Goal: Task Accomplishment & Management: Use online tool/utility

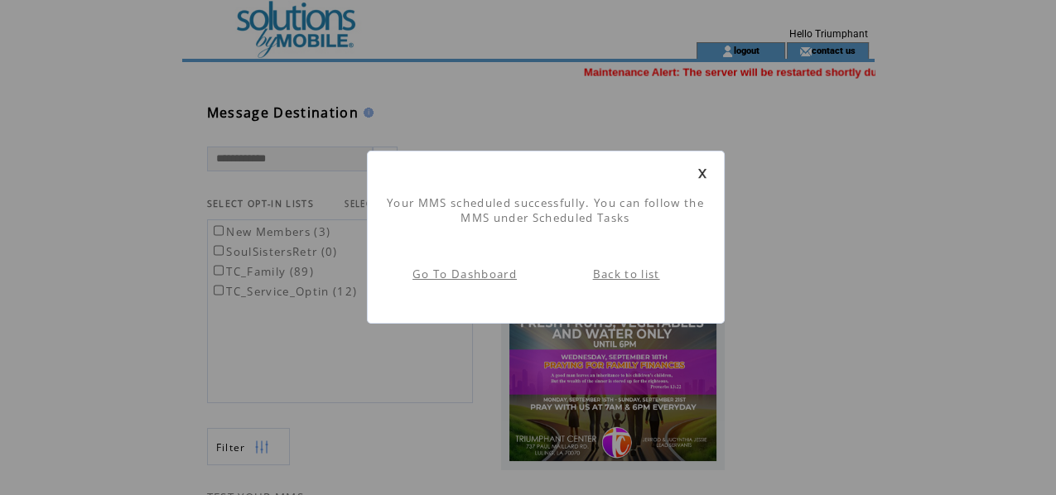
click at [703, 173] on link at bounding box center [703, 173] width 10 height 11
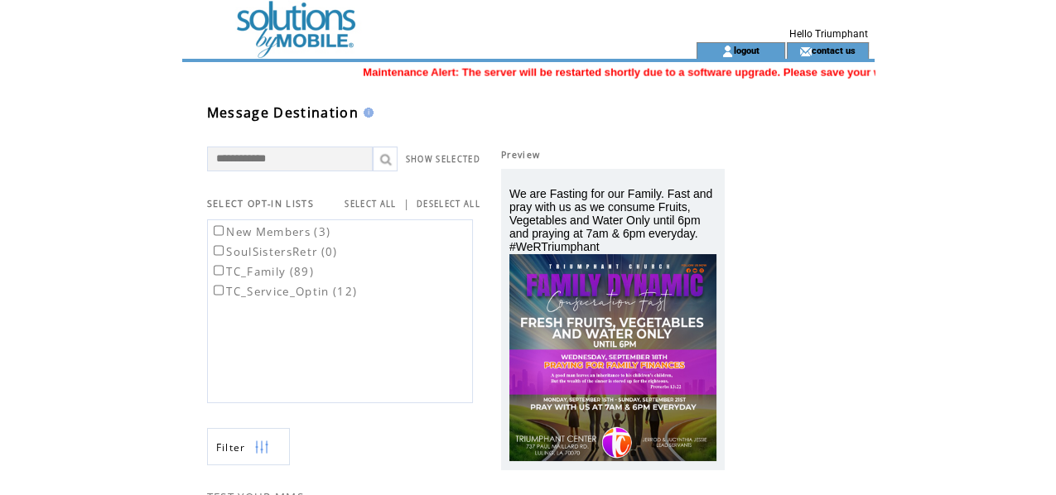
click at [268, 26] on td at bounding box center [409, 21] width 455 height 42
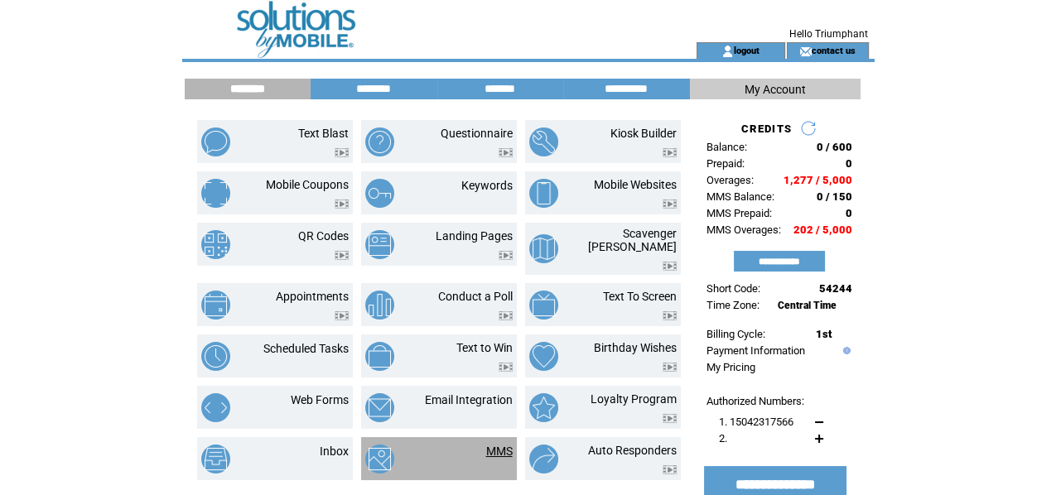
click at [504, 445] on link "MMS" at bounding box center [499, 451] width 27 height 13
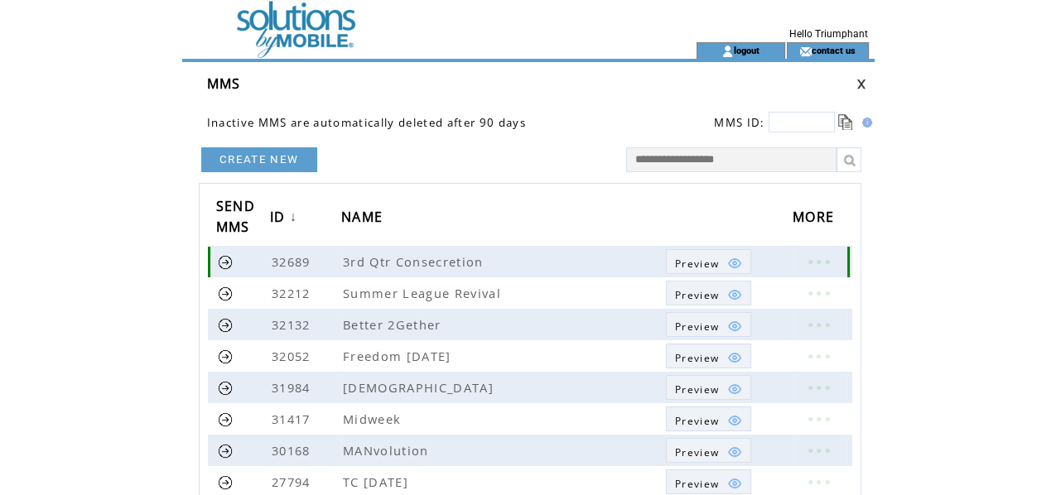
click at [819, 261] on link at bounding box center [819, 262] width 50 height 22
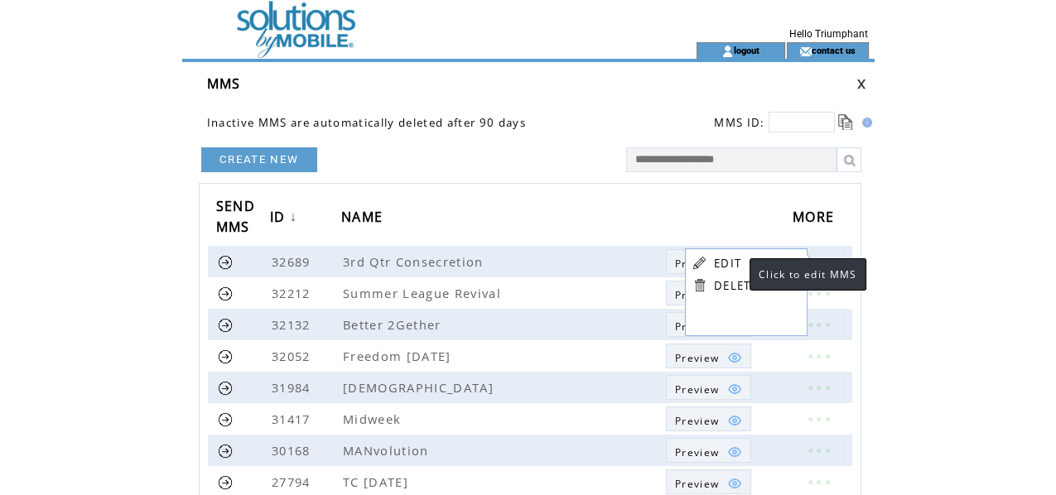
click at [733, 265] on link "EDIT" at bounding box center [727, 263] width 27 height 15
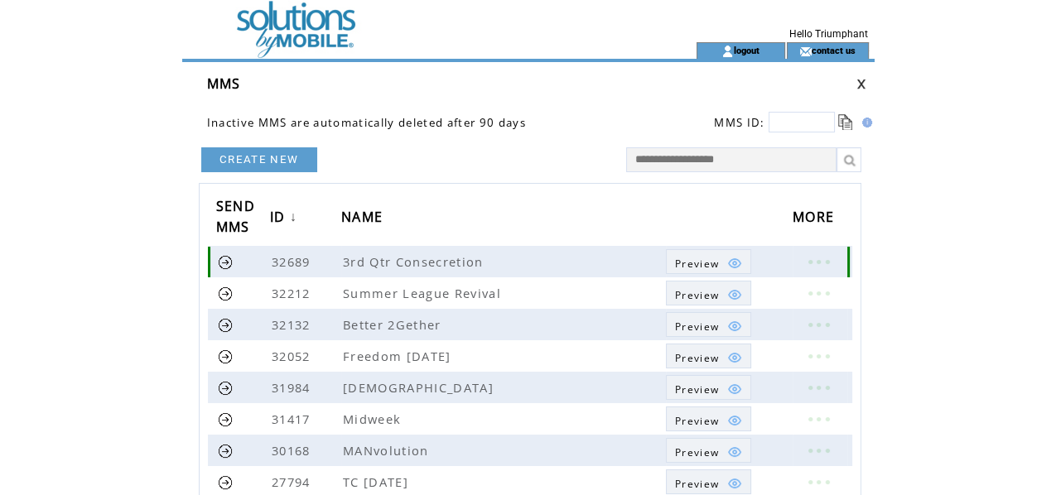
click at [733, 265] on img at bounding box center [734, 263] width 15 height 15
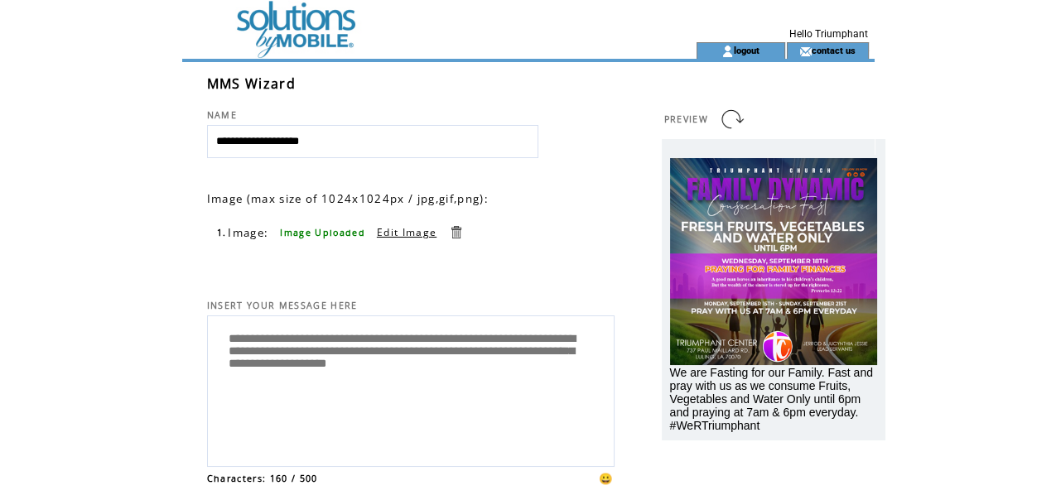
click at [414, 234] on link "Edit Image" at bounding box center [407, 232] width 60 height 14
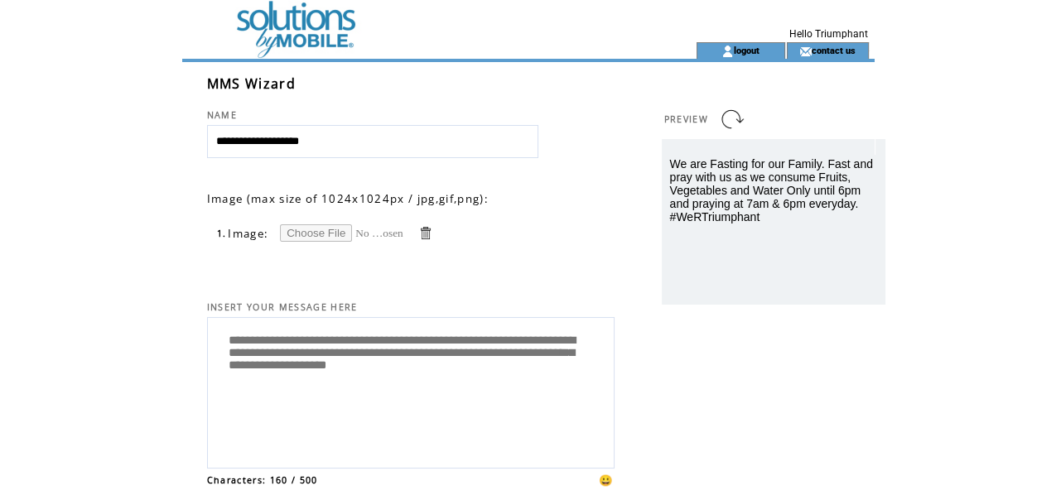
click at [322, 234] on input "file" at bounding box center [342, 233] width 124 height 17
type input "**********"
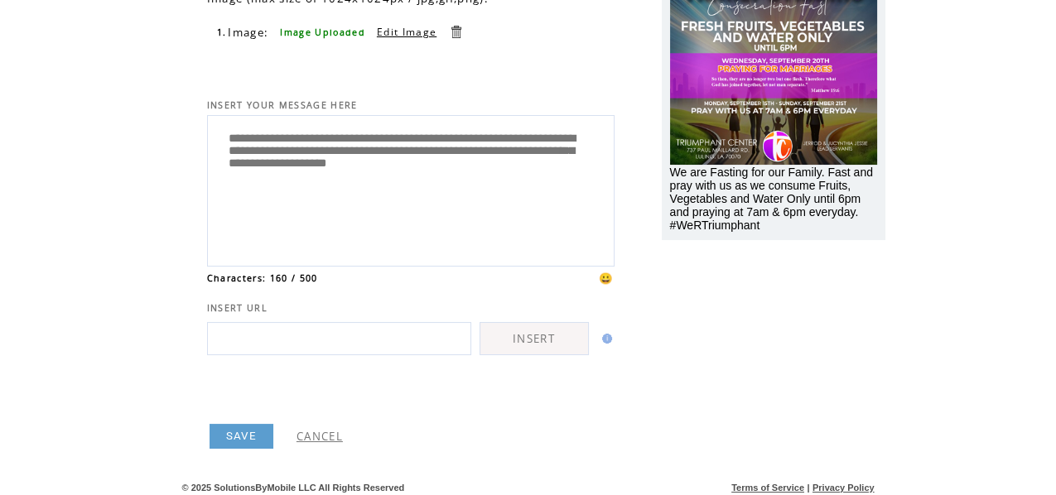
scroll to position [205, 0]
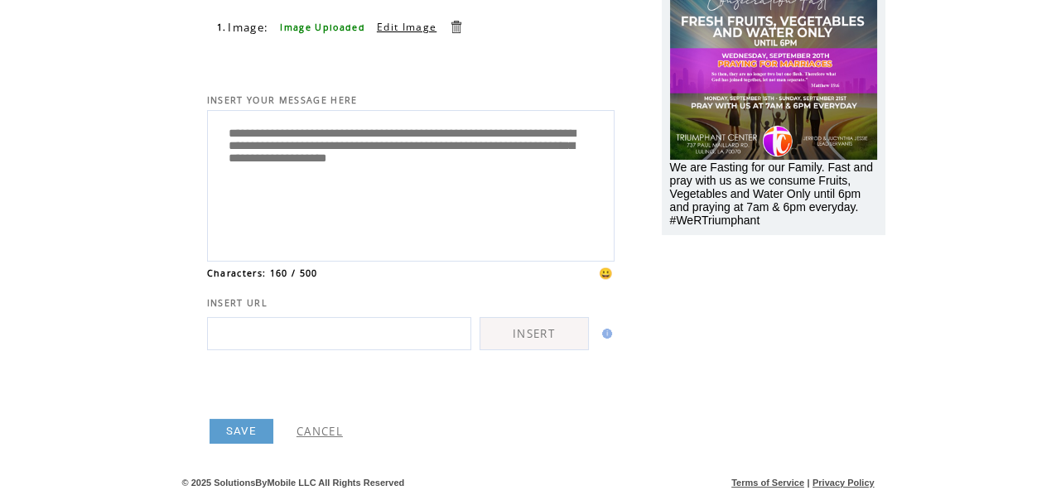
click at [254, 430] on link "SAVE" at bounding box center [242, 431] width 64 height 25
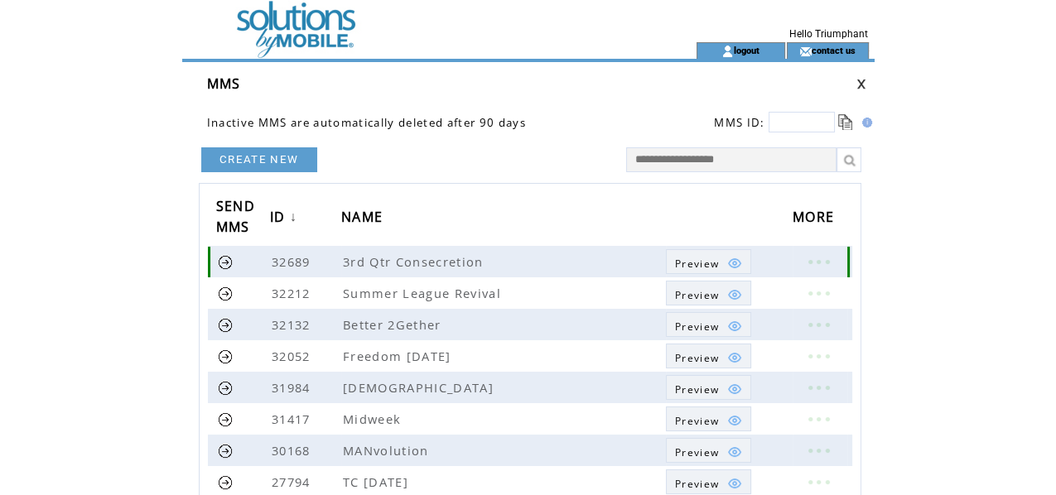
click at [222, 258] on link at bounding box center [226, 262] width 16 height 16
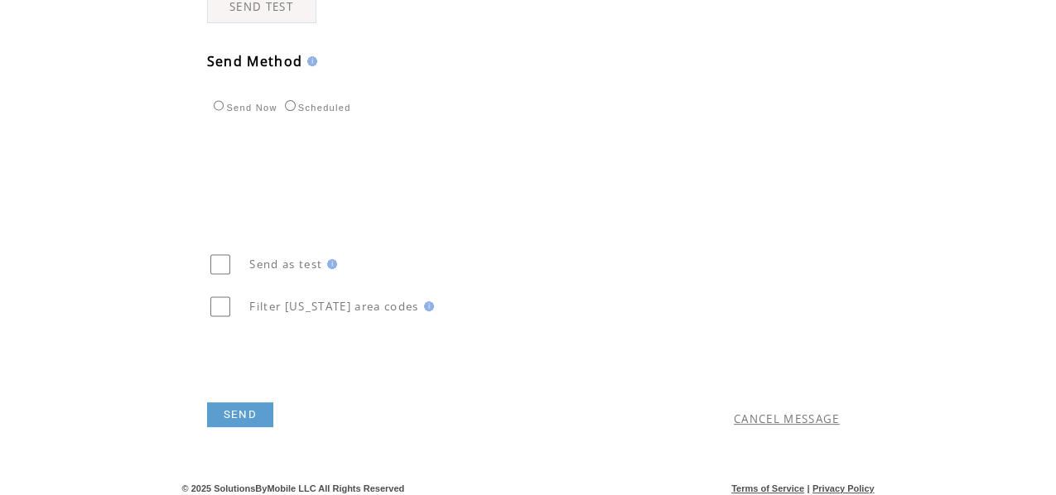
scroll to position [557, 0]
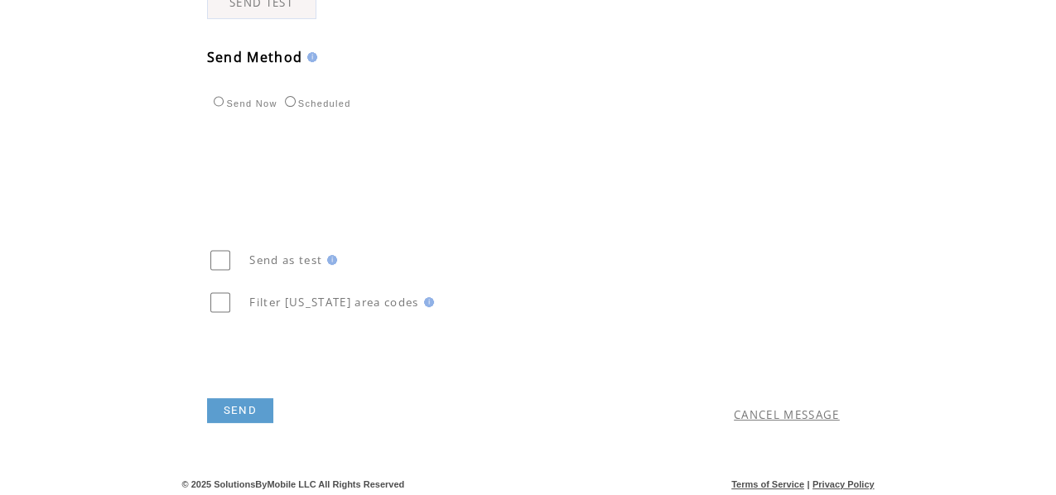
click at [244, 409] on link "SEND" at bounding box center [240, 411] width 66 height 25
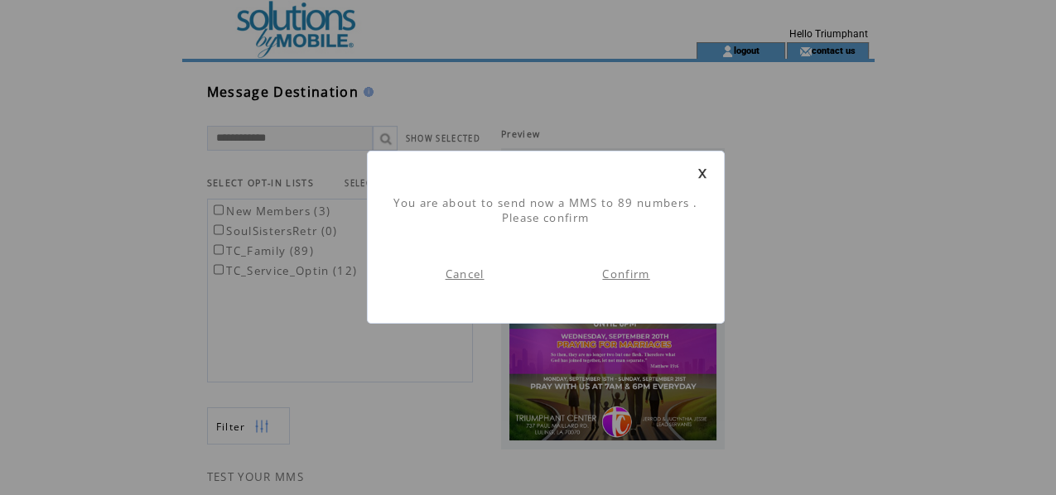
click at [632, 268] on link "Confirm" at bounding box center [625, 274] width 47 height 15
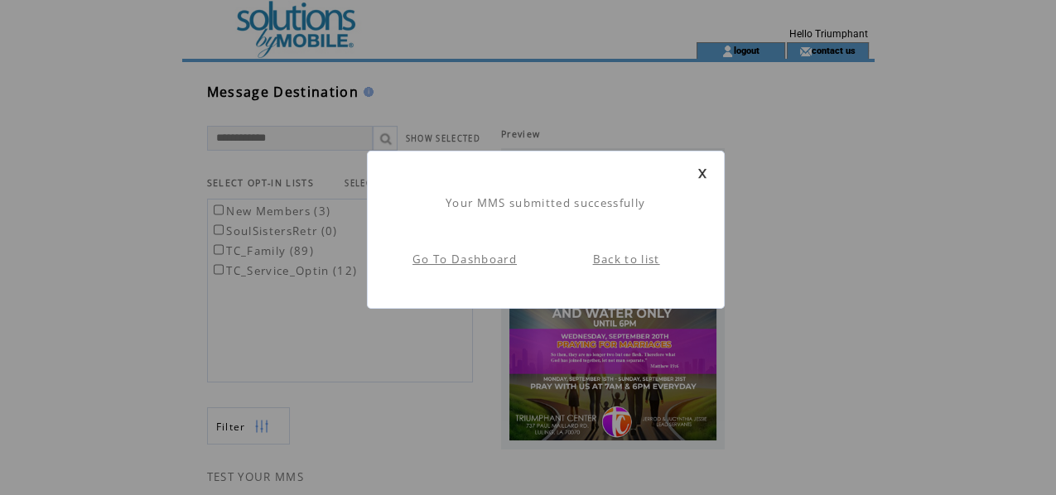
click at [641, 256] on link "Back to list" at bounding box center [626, 259] width 67 height 15
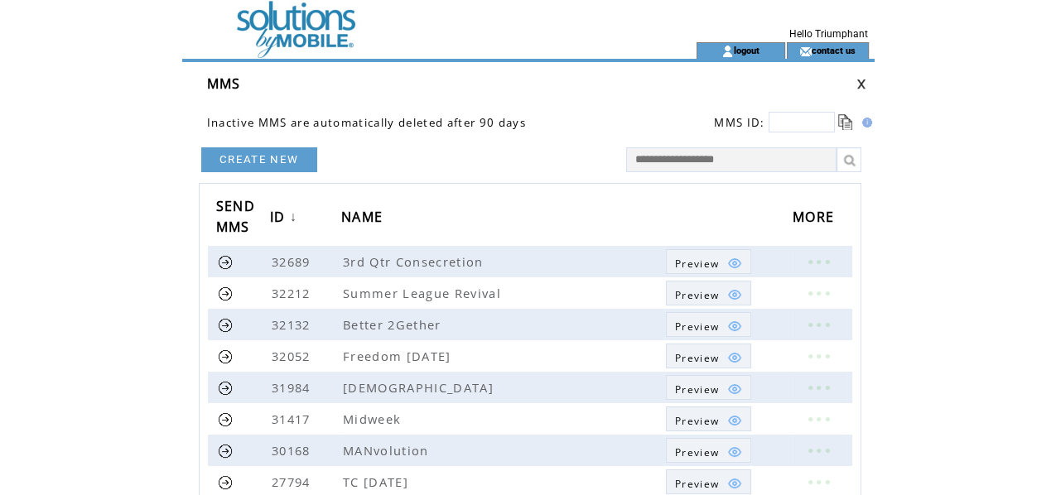
click at [294, 43] on td at bounding box center [409, 50] width 455 height 17
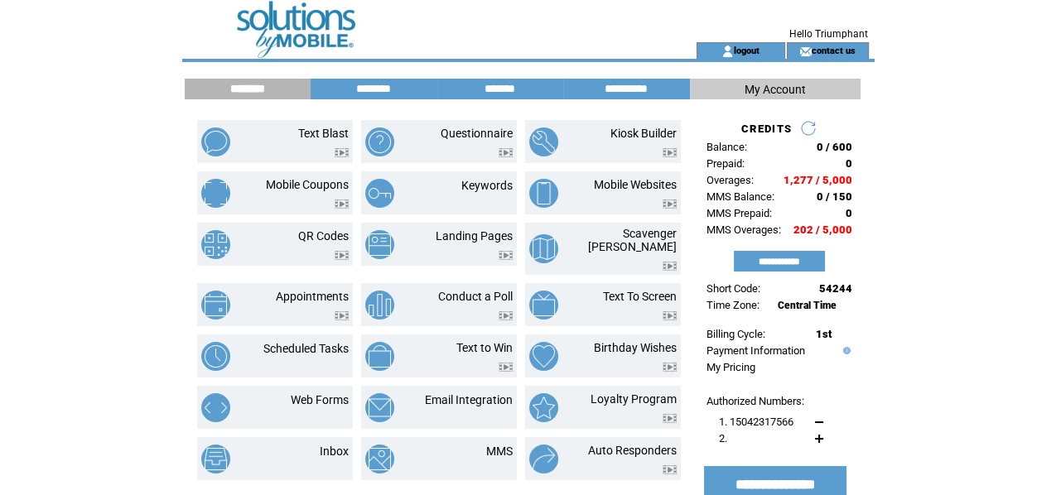
click at [420, 472] on div "Text Blast Questionnaire Kiosk Builder Mobile Coupons" at bounding box center [437, 310] width 497 height 396
